Goal: Entertainment & Leisure: Consume media (video, audio)

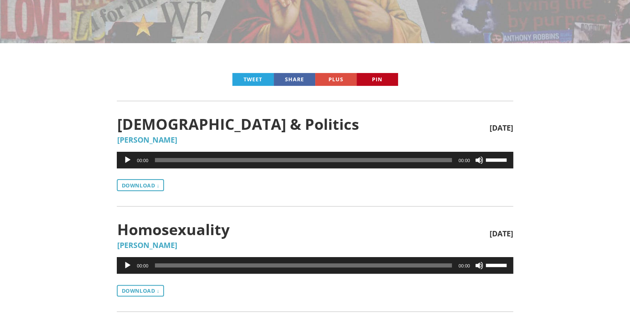
scroll to position [207, 0]
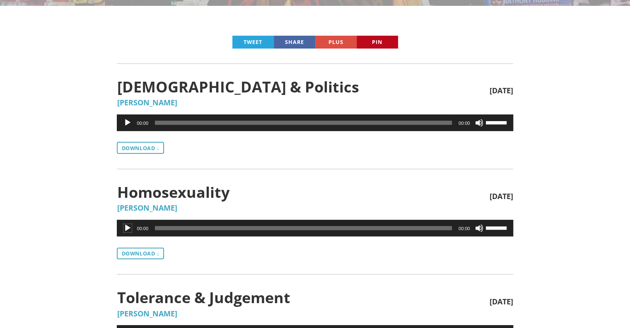
click at [127, 225] on button "Play" at bounding box center [127, 228] width 8 height 8
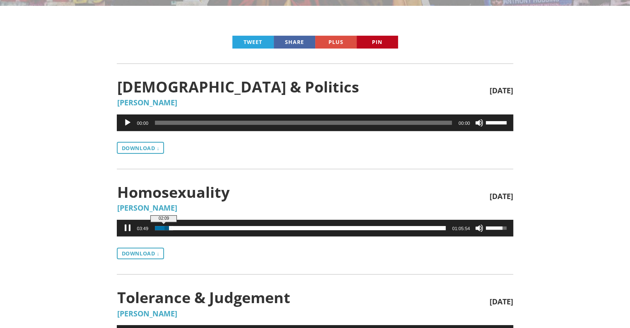
click at [165, 227] on span "02:09" at bounding box center [300, 228] width 291 height 4
click at [165, 227] on span "Time Slider" at bounding box center [164, 228] width 4 height 4
click at [166, 227] on span "Time Slider" at bounding box center [165, 227] width 3 height 3
click at [168, 227] on span "Time Slider" at bounding box center [167, 228] width 4 height 4
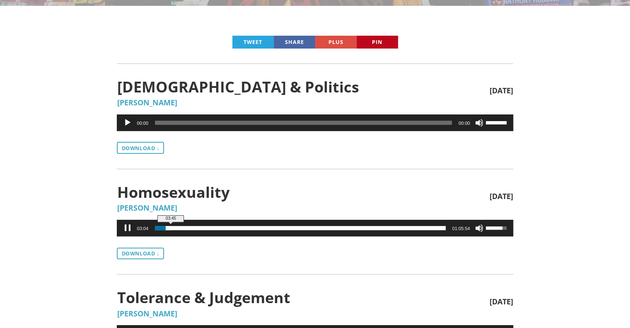
click at [172, 227] on span "03:45" at bounding box center [300, 228] width 291 height 4
click at [165, 227] on span "02:09" at bounding box center [300, 228] width 291 height 4
click at [165, 227] on span "Audio Player" at bounding box center [164, 228] width 4 height 4
click at [168, 227] on span "02:55" at bounding box center [300, 228] width 291 height 4
click at [168, 227] on span "Time Slider" at bounding box center [167, 228] width 4 height 4
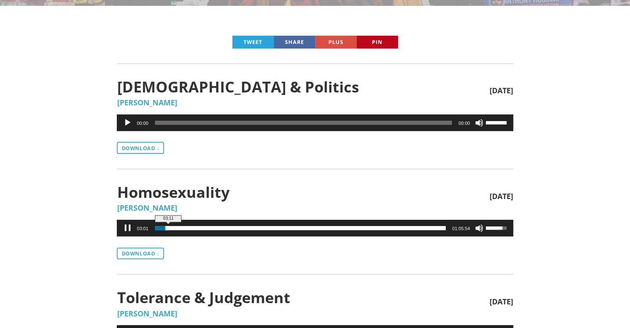
click at [169, 227] on span "Audio Player" at bounding box center [167, 228] width 4 height 4
click at [164, 226] on span "02:04" at bounding box center [300, 228] width 291 height 4
click at [168, 227] on span "02:55" at bounding box center [300, 228] width 291 height 4
click at [128, 225] on button "Pause" at bounding box center [127, 228] width 8 height 8
